Goal: Task Accomplishment & Management: Complete application form

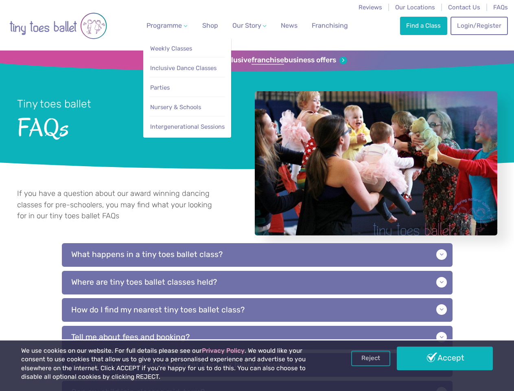
click at [165, 25] on span "Programme" at bounding box center [164, 26] width 35 height 8
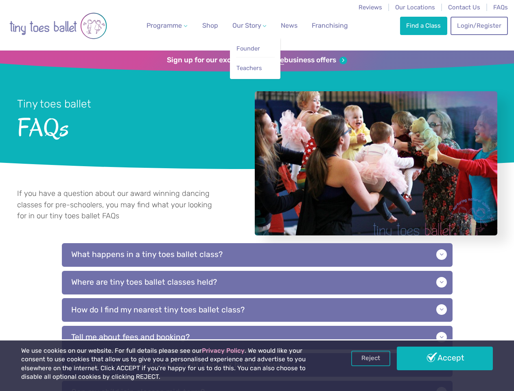
click at [242, 25] on span "Our Story" at bounding box center [247, 26] width 29 height 8
click at [257, 60] on strong "franchise" at bounding box center [268, 60] width 33 height 9
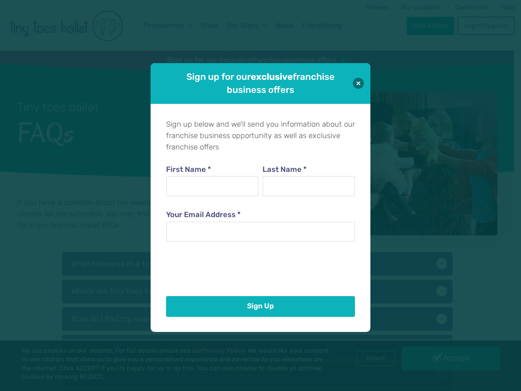
click at [257, 292] on div "First Name * Last Name * Your Email Address *" at bounding box center [260, 221] width 189 height 141
click at [257, 319] on div "Sign up below and we'll send you information about our franchise business oppor…" at bounding box center [261, 217] width 220 height 228
click at [371, 358] on div "Sign up for our exclusive franchise business offers Sign up below and we'll sen…" at bounding box center [260, 195] width 521 height 391
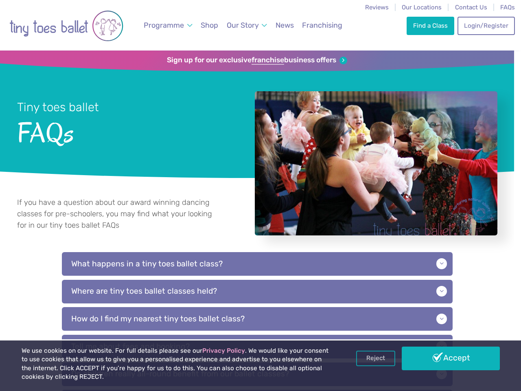
click at [445, 358] on div "Sign up for our exclusive franchise business offers Sign up below and we'll sen…" at bounding box center [260, 195] width 521 height 391
